Goal: Task Accomplishment & Management: Manage account settings

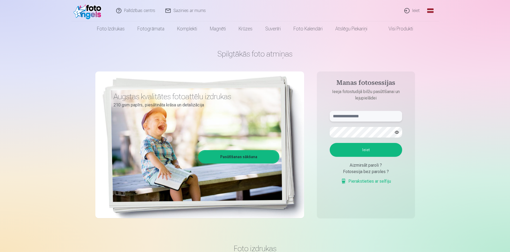
click at [344, 114] on input "text" at bounding box center [366, 116] width 72 height 11
type input "**********"
click at [360, 152] on button "Ieiet" at bounding box center [366, 150] width 72 height 14
click at [397, 132] on button "button" at bounding box center [397, 132] width 10 height 10
click at [357, 149] on button "Ieiet" at bounding box center [366, 150] width 72 height 14
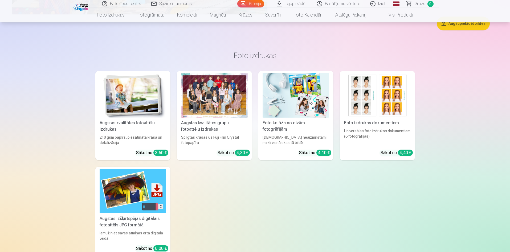
scroll to position [6552, 0]
